Goal: Task Accomplishment & Management: Manage account settings

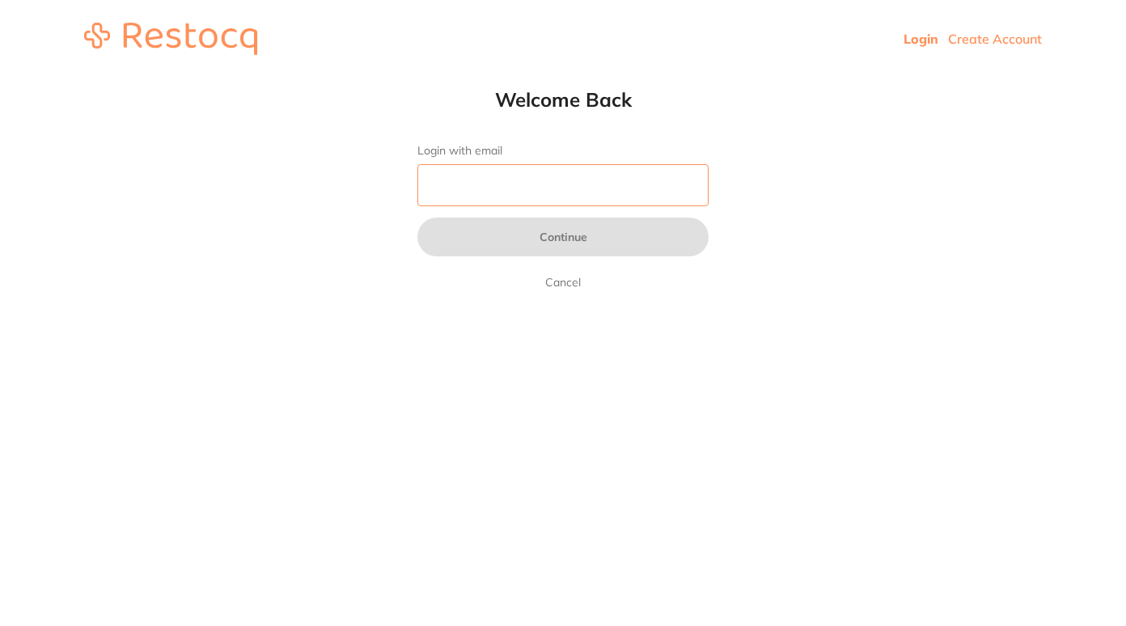
click at [654, 193] on input "Login with email" at bounding box center [562, 185] width 291 height 42
type input "[EMAIL_ADDRESS][DOMAIN_NAME]"
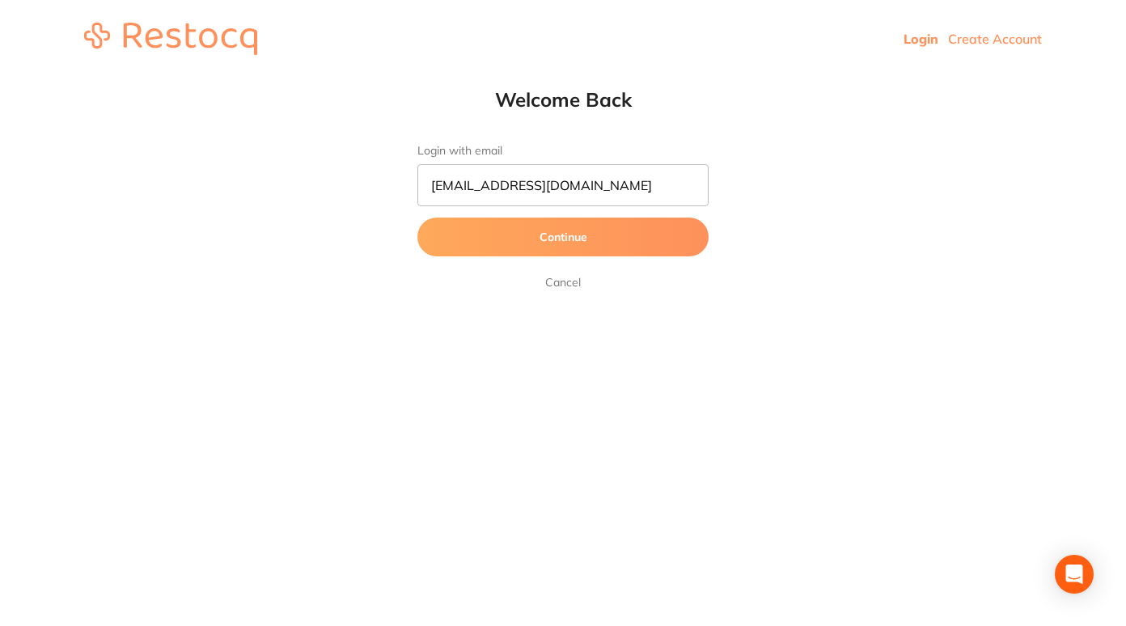
click at [563, 247] on button "Continue" at bounding box center [562, 237] width 291 height 39
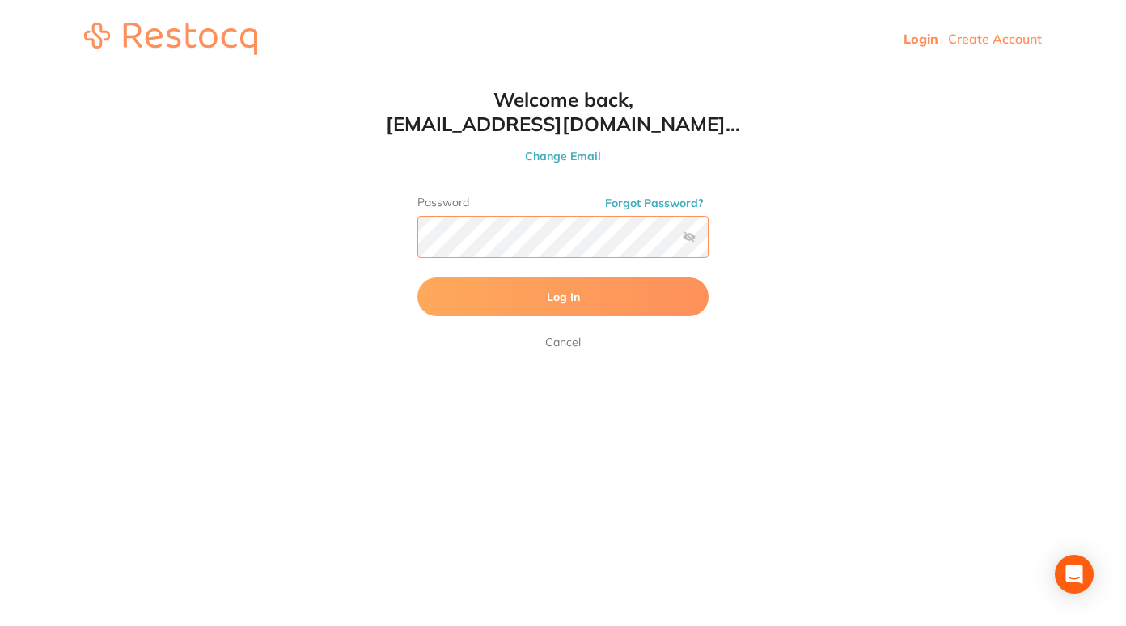
click at [417, 277] on button "Log In" at bounding box center [562, 296] width 291 height 39
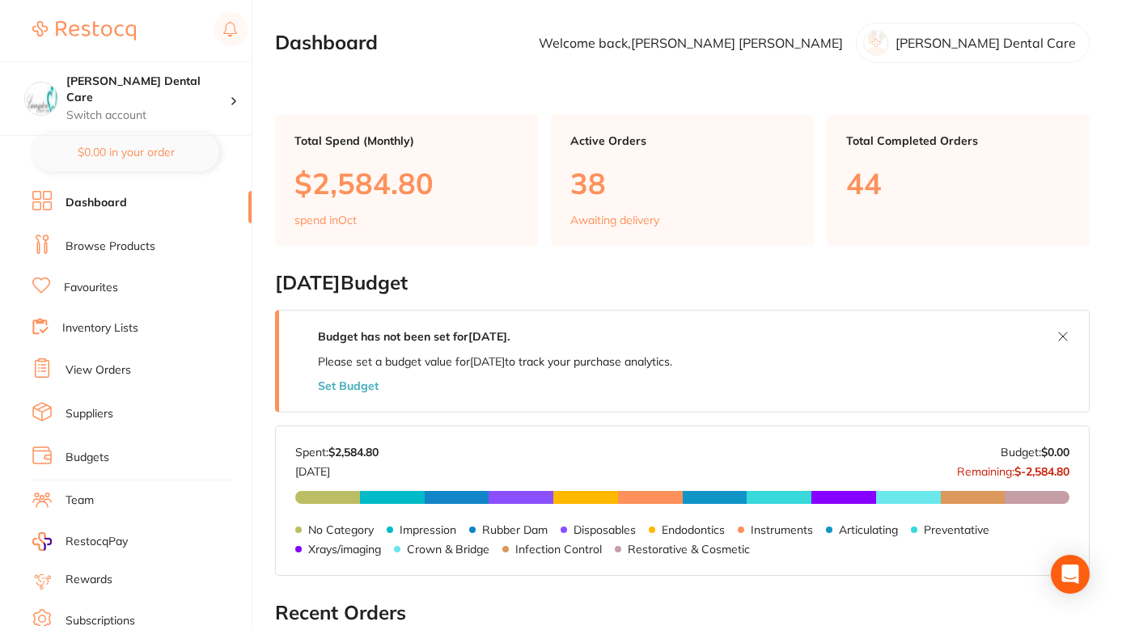
click at [121, 369] on link "View Orders" at bounding box center [99, 370] width 66 height 16
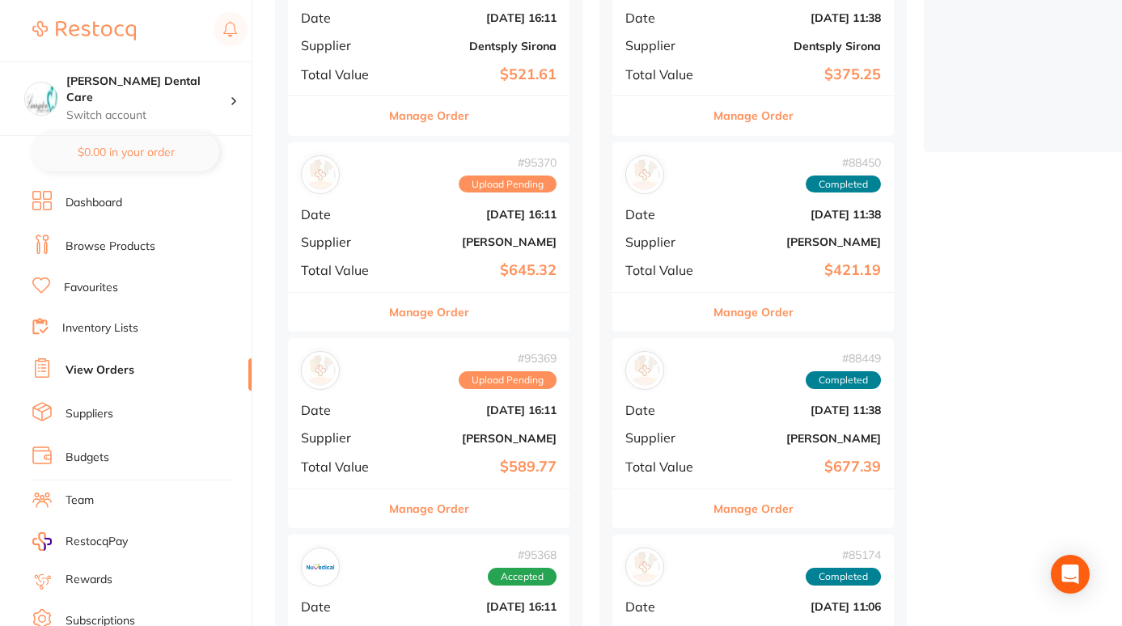
scroll to position [477, 0]
click at [423, 399] on div "# 95369 Upload Pending Date [DATE] 16:11 Supplier [PERSON_NAME] Total Value $58…" at bounding box center [429, 412] width 282 height 150
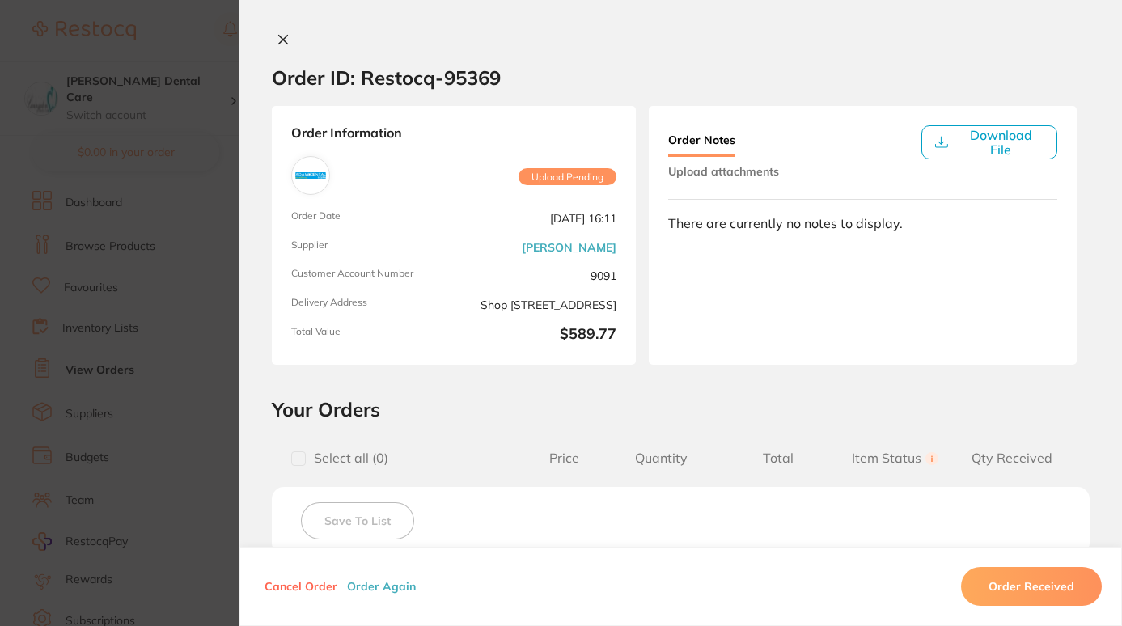
click at [286, 46] on button at bounding box center [283, 40] width 23 height 17
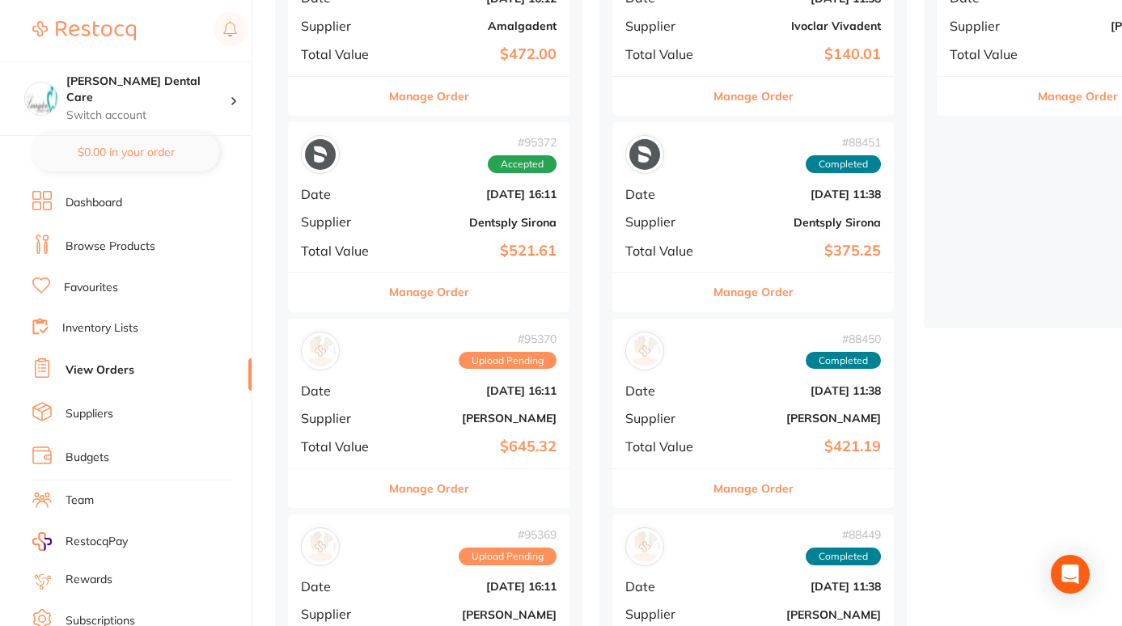
scroll to position [301, 0]
click at [447, 495] on button "Manage Order" at bounding box center [429, 487] width 80 height 39
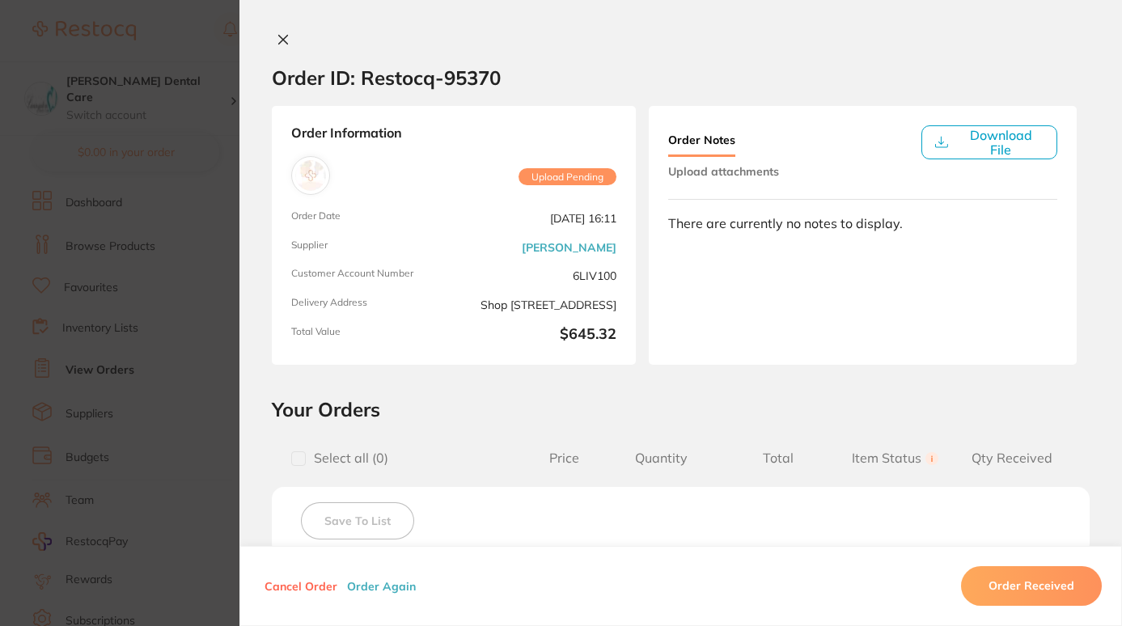
click at [282, 44] on icon at bounding box center [283, 39] width 13 height 13
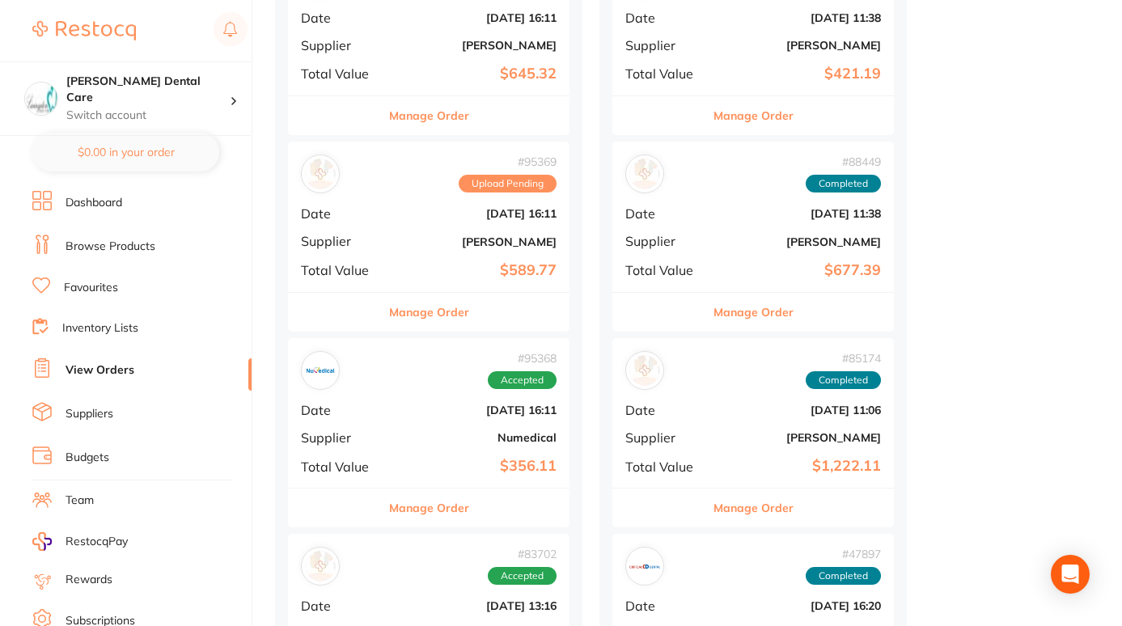
scroll to position [677, 0]
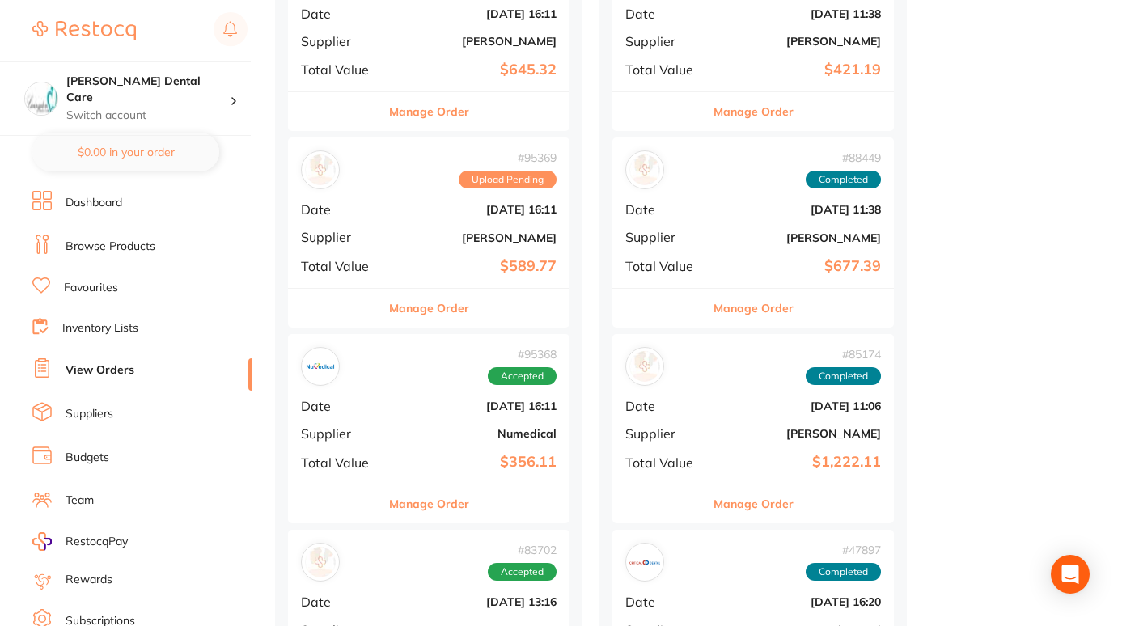
click at [441, 310] on button "Manage Order" at bounding box center [429, 308] width 80 height 39
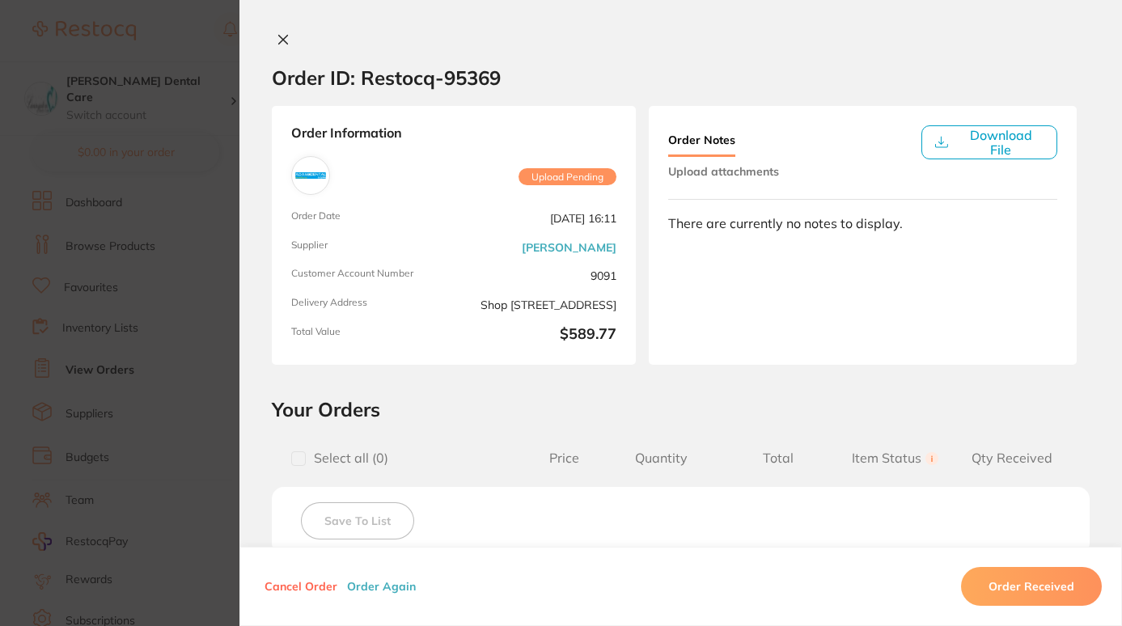
click at [281, 39] on icon at bounding box center [283, 39] width 13 height 13
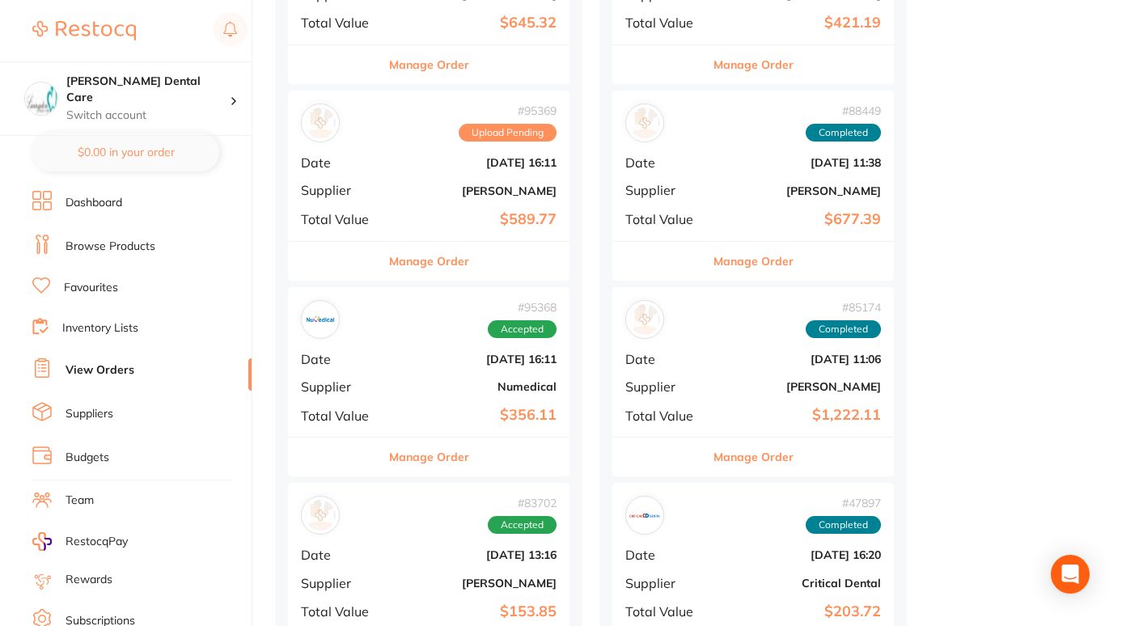
scroll to position [725, 0]
click at [447, 261] on button "Manage Order" at bounding box center [429, 260] width 80 height 39
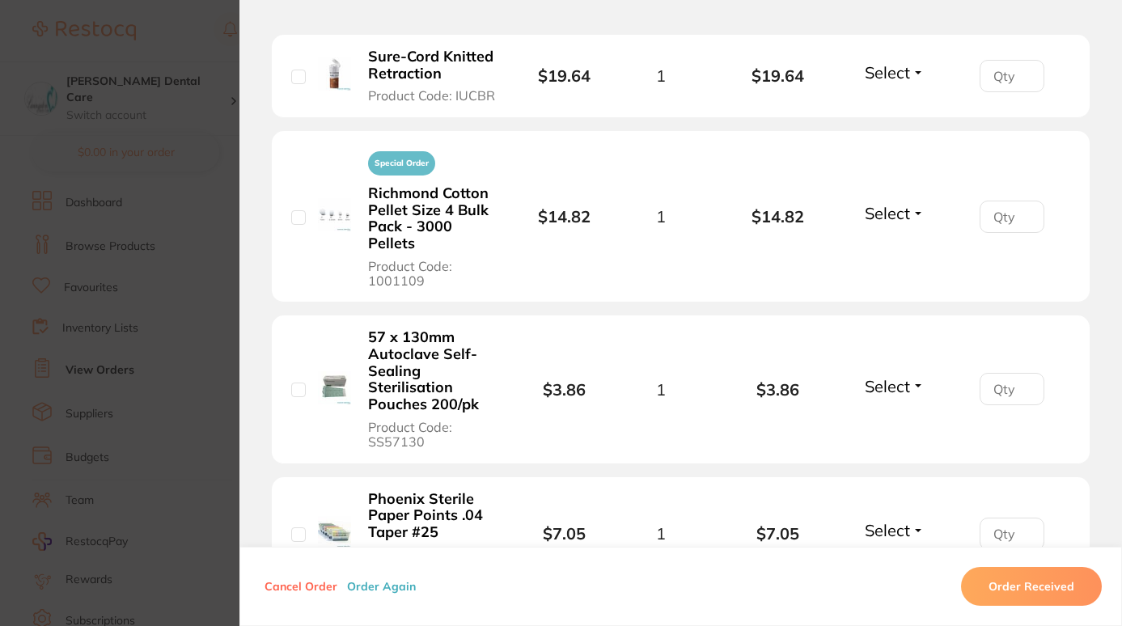
scroll to position [1376, 0]
click at [395, 208] on b "Richmond Cotton Pellet Size 4 Bulk Pack - 3000 Pellets" at bounding box center [432, 219] width 128 height 67
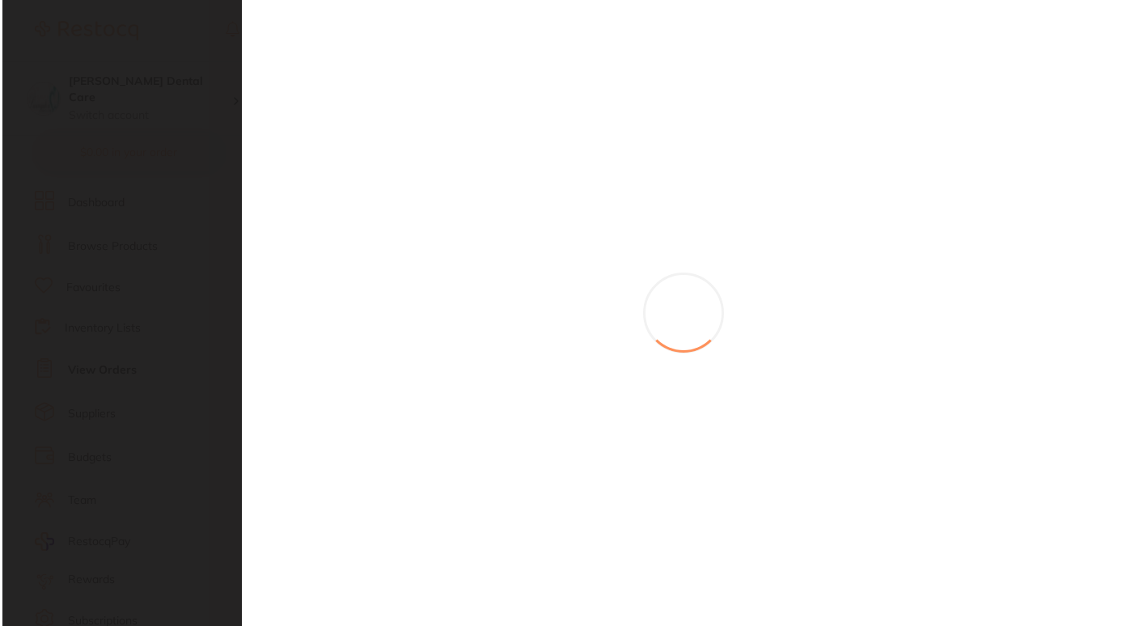
scroll to position [0, 0]
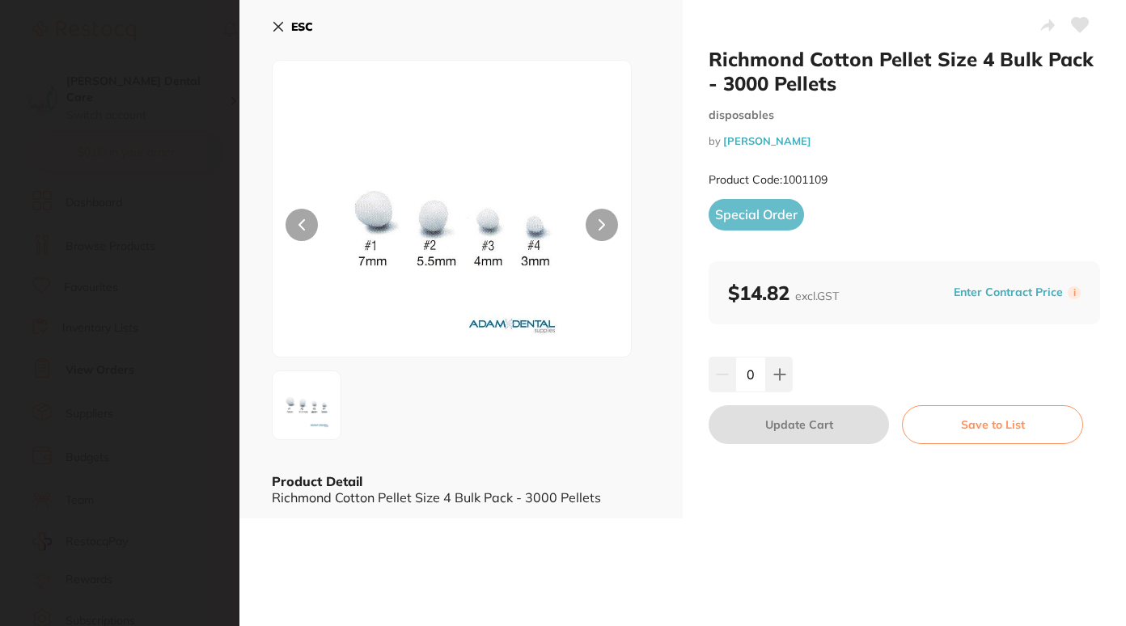
click at [299, 25] on b "ESC" at bounding box center [302, 26] width 22 height 15
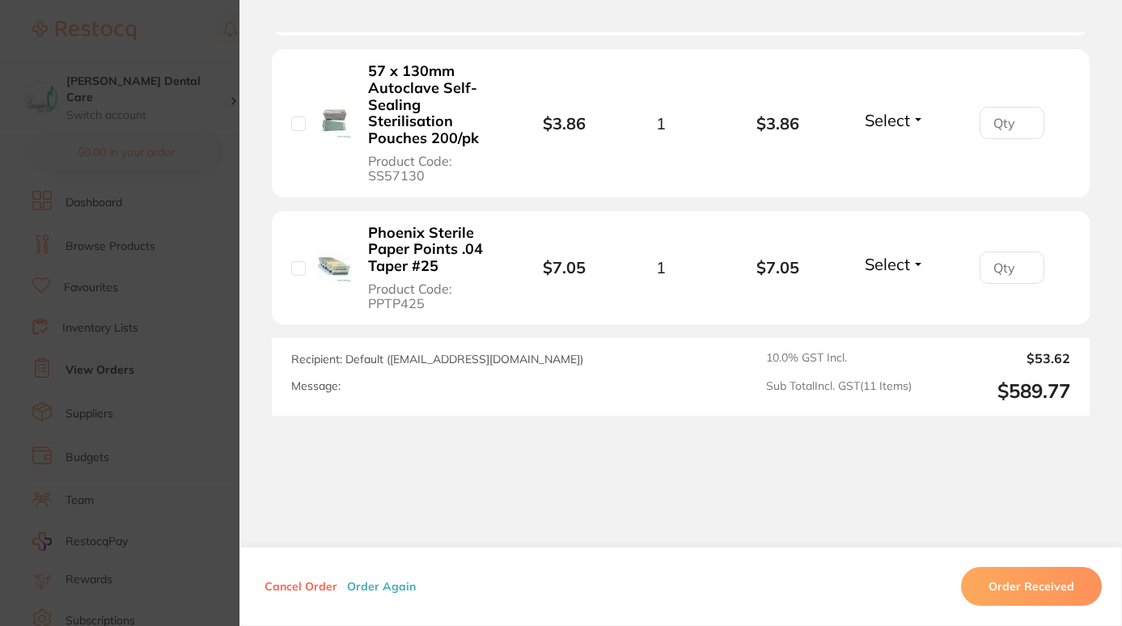
scroll to position [1914, 0]
click at [217, 64] on section "Order ID: Restocq- 95369 Order Information Upload Pending Order Date [DATE] 16:…" at bounding box center [561, 313] width 1122 height 626
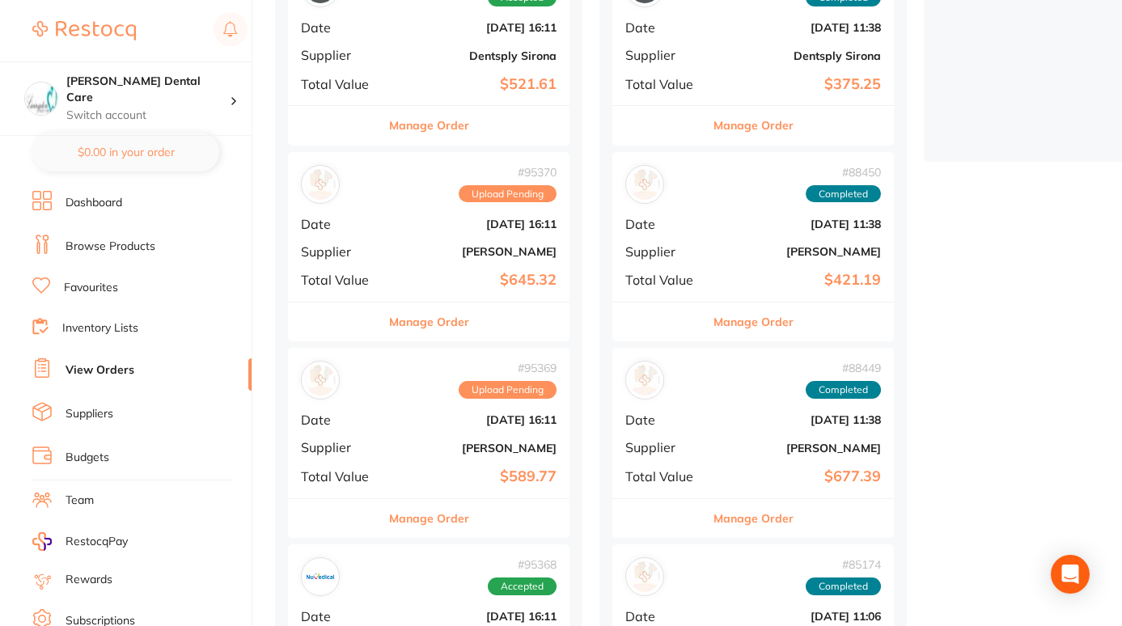
scroll to position [178, 0]
